Goal: Information Seeking & Learning: Check status

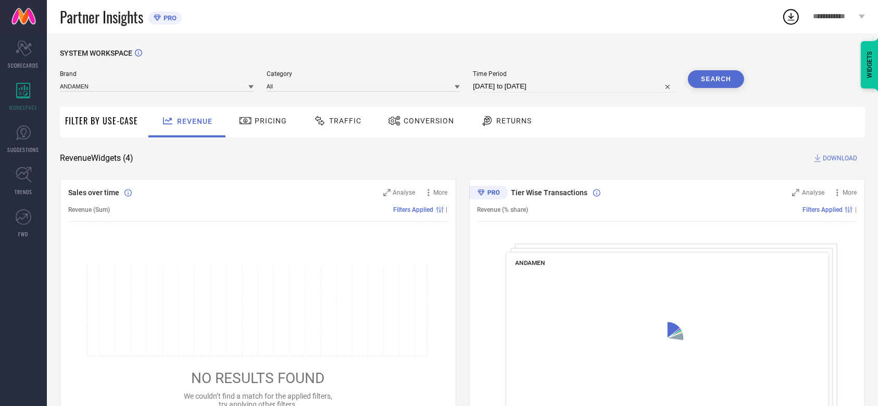
click at [513, 89] on input "29-08-2025 to 28-09-2025" at bounding box center [574, 86] width 202 height 13
select select "7"
select select "2025"
select select "8"
select select "2025"
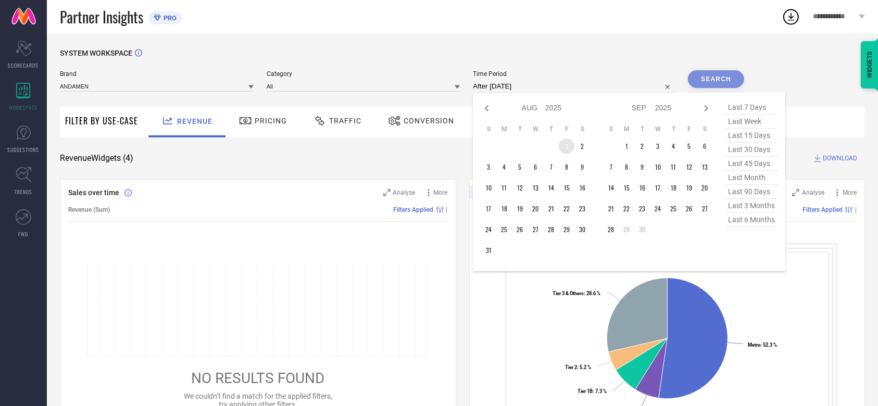
click at [564, 143] on td "1" at bounding box center [567, 147] width 16 height 16
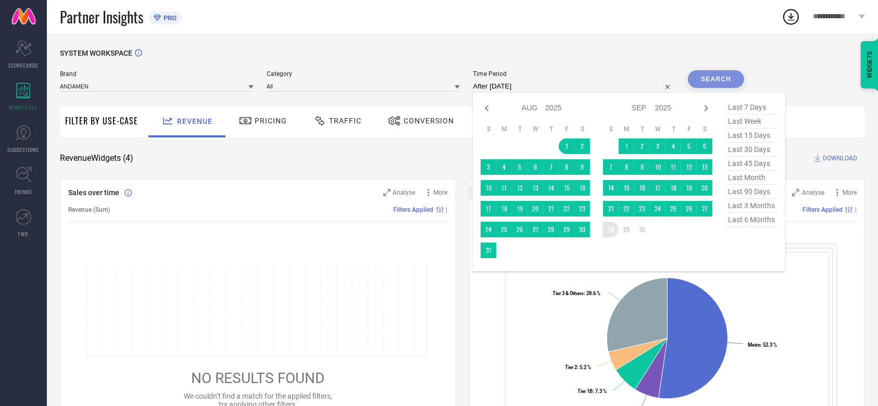
type input "01-08-2025 to 28-09-2025"
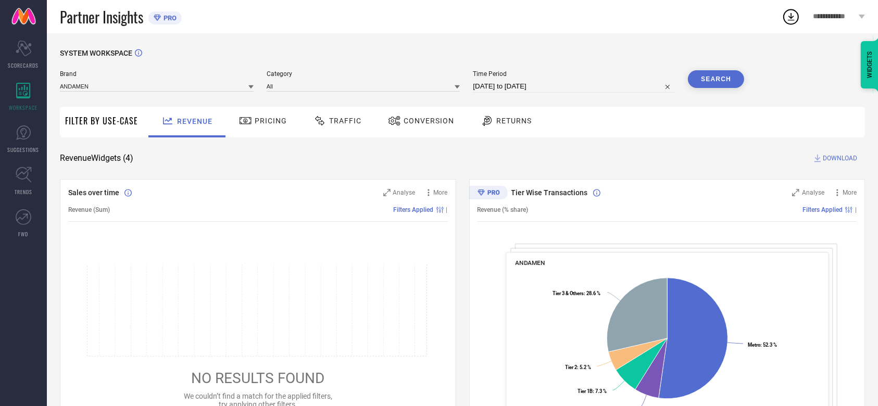
click at [432, 138] on div "SYSTEM WORKSPACE Brand ANDAMEN Category All Time Period 01-08-2025 to 28-09-202…" at bounding box center [462, 381] width 805 height 664
click at [431, 128] on div "Conversion" at bounding box center [421, 121] width 71 height 18
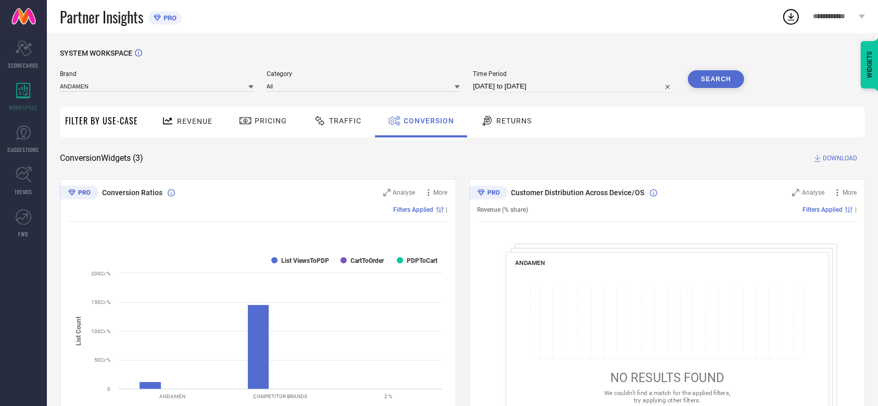
click at [837, 17] on span "**********" at bounding box center [835, 17] width 43 height 9
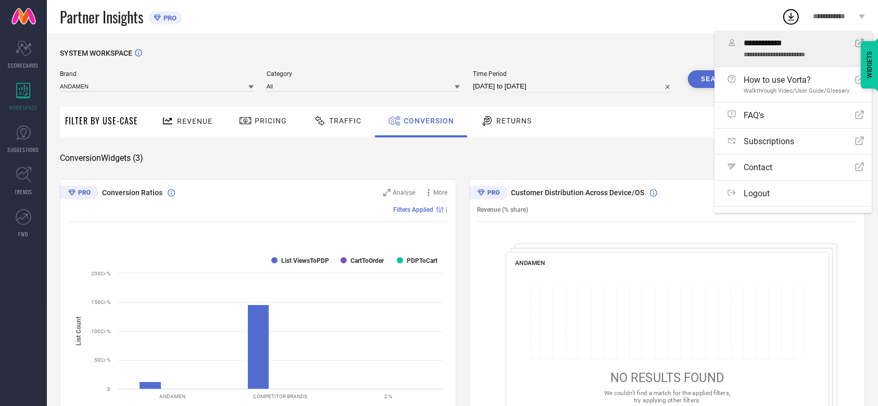
click at [772, 47] on span "**********" at bounding box center [794, 44] width 101 height 10
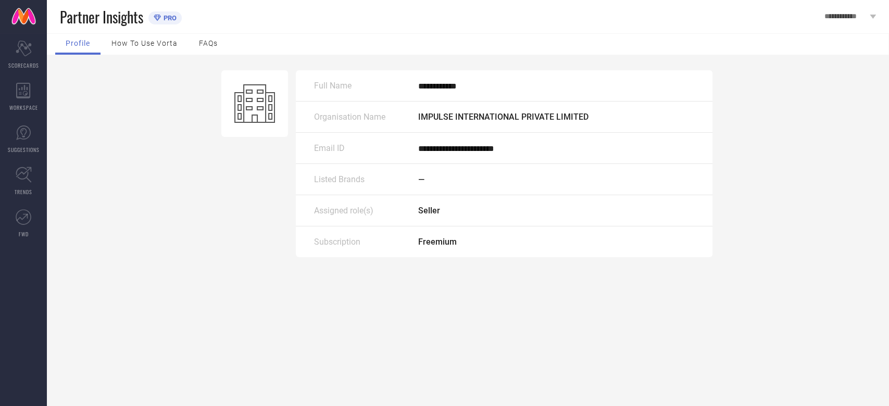
click at [844, 15] on span "**********" at bounding box center [846, 17] width 43 height 9
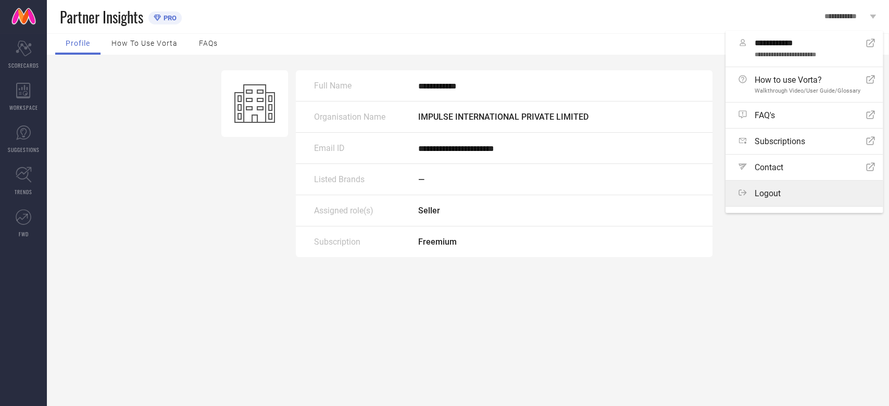
click at [778, 195] on label "Logout" at bounding box center [804, 194] width 157 height 26
click at [0, 0] on button "Logout" at bounding box center [0, 0] width 0 height 0
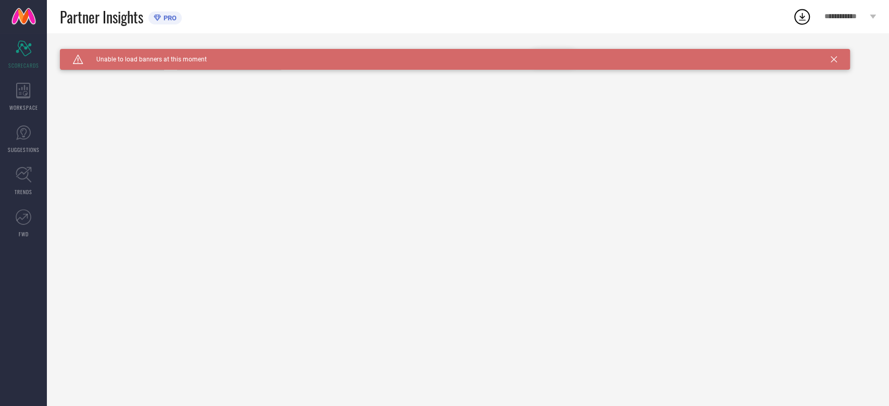
type input "All"
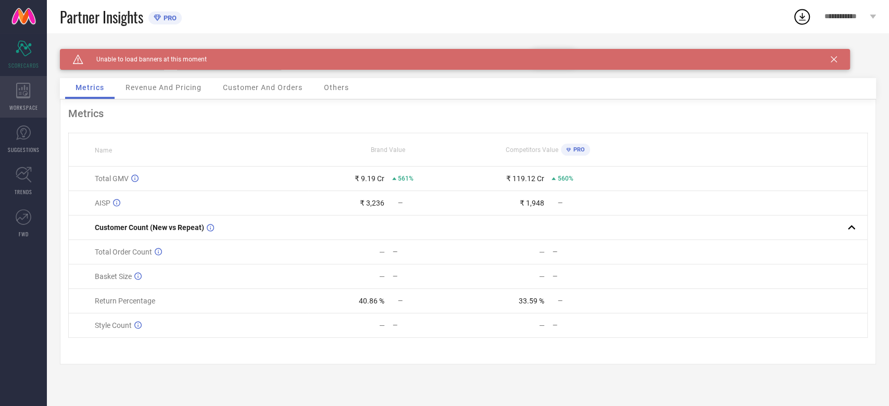
click at [32, 107] on span "WORKSPACE" at bounding box center [23, 108] width 29 height 8
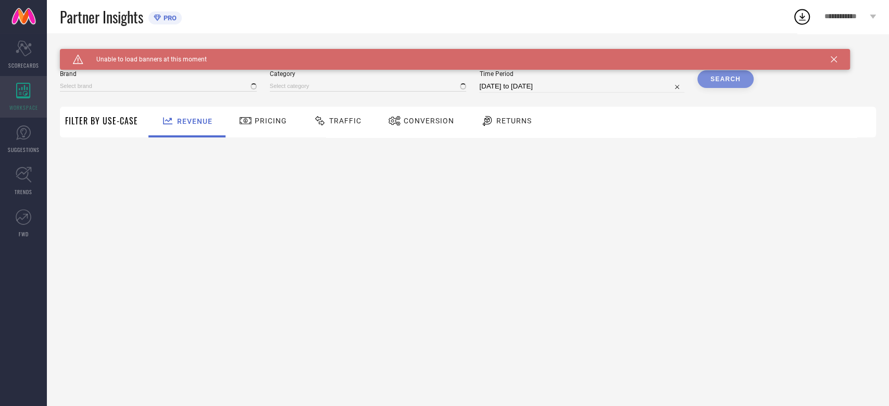
type input "ANDAMEN"
type input "All"
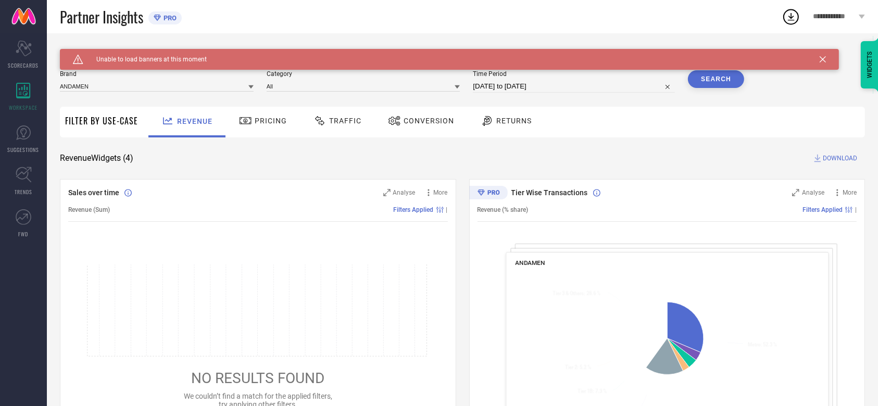
click at [434, 112] on div "Conversion" at bounding box center [421, 121] width 71 height 18
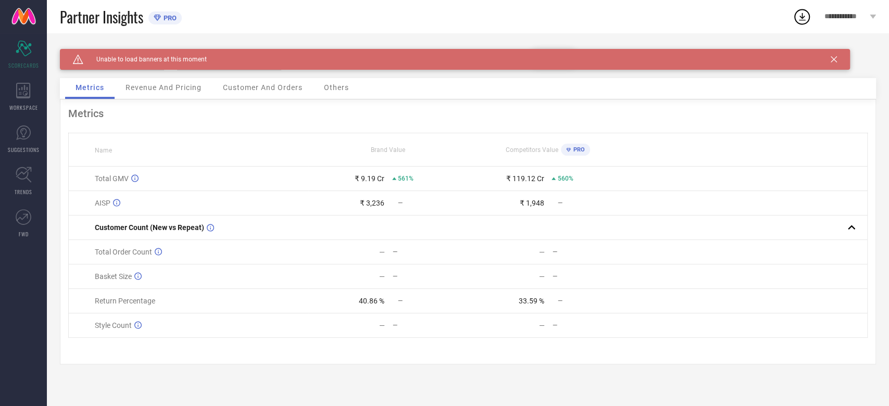
click at [177, 95] on div "Revenue And Pricing" at bounding box center [163, 88] width 97 height 21
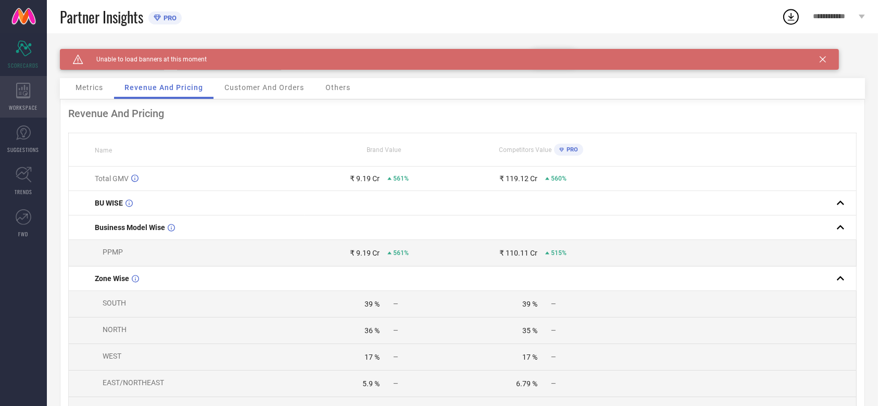
click at [24, 108] on span "WORKSPACE" at bounding box center [23, 108] width 29 height 8
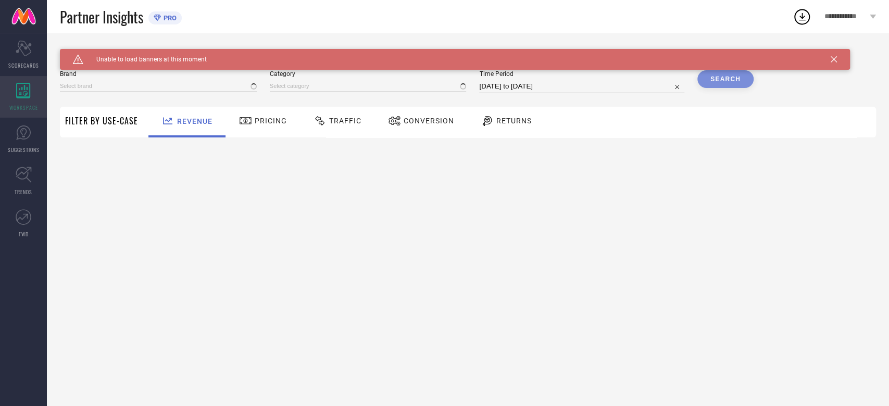
type input "ANDAMEN"
type input "All"
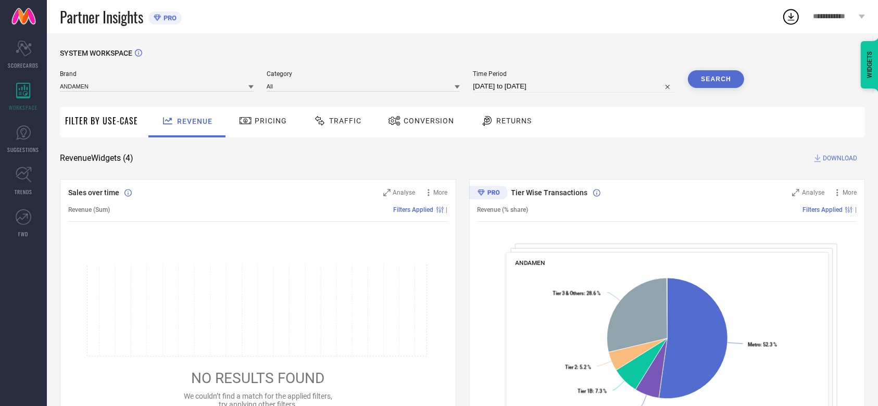
select select "7"
select select "2025"
select select "8"
select select "2025"
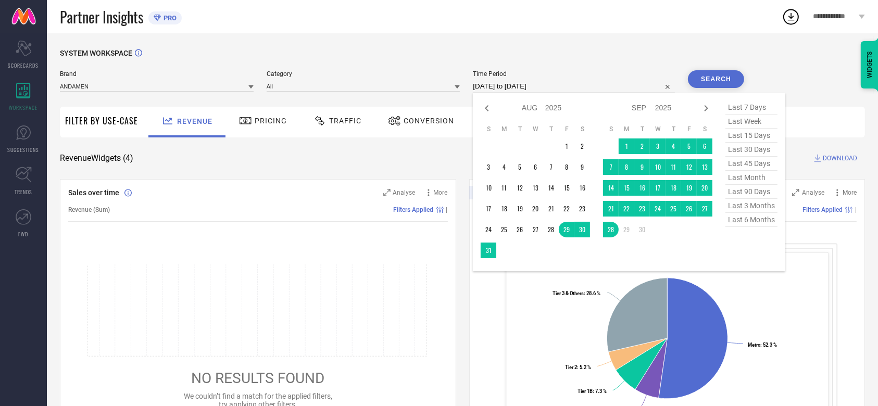
click at [515, 89] on input "[DATE] to [DATE]" at bounding box center [574, 86] width 202 height 13
click at [621, 147] on td "1" at bounding box center [627, 147] width 16 height 16
type input "[DATE] to [DATE]"
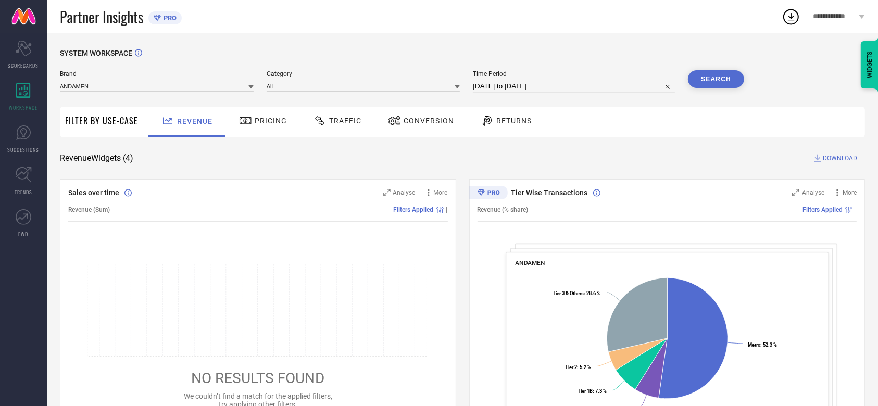
click at [442, 130] on div "Conversion" at bounding box center [421, 122] width 92 height 31
